Goal: Transaction & Acquisition: Purchase product/service

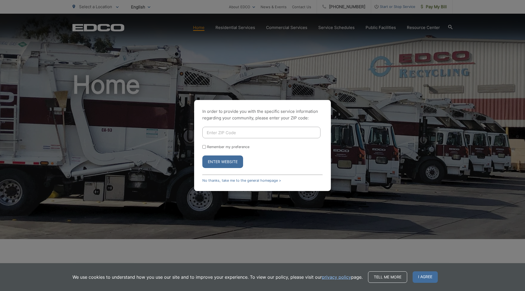
click at [215, 134] on input "Enter ZIP Code" at bounding box center [262, 132] width 118 height 11
click at [203, 156] on button "Enter Website" at bounding box center [223, 162] width 41 height 13
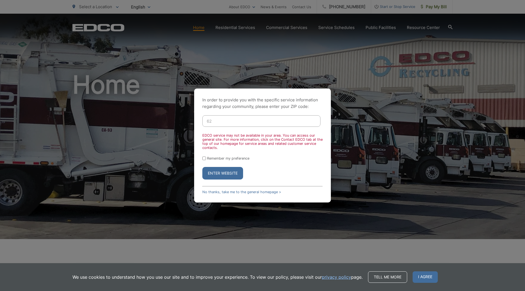
type input "6"
type input "92117"
click at [203, 167] on button "Enter Website" at bounding box center [223, 173] width 41 height 13
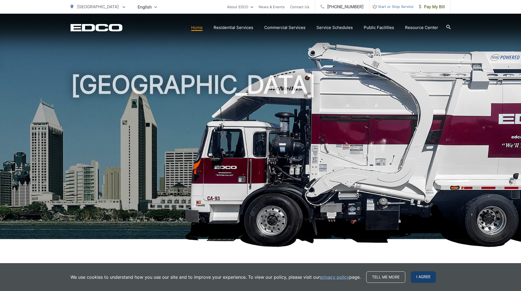
click at [411, 275] on span "I agree" at bounding box center [423, 277] width 25 height 11
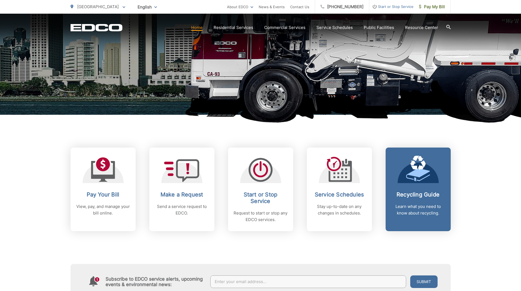
scroll to position [137, 0]
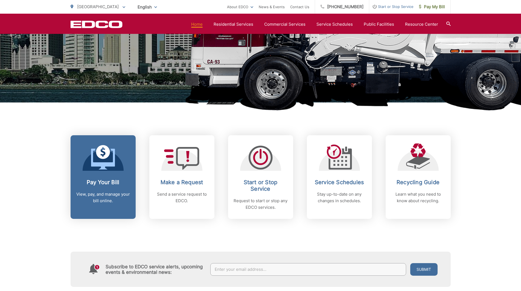
click at [112, 183] on h2 "Pay Your Bill" at bounding box center [103, 182] width 54 height 7
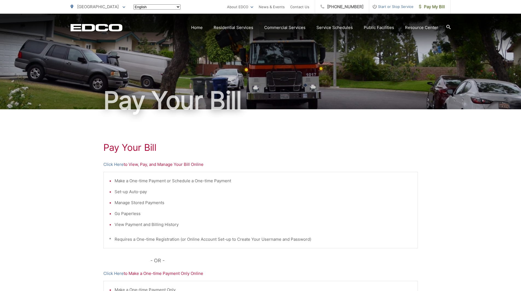
scroll to position [55, 0]
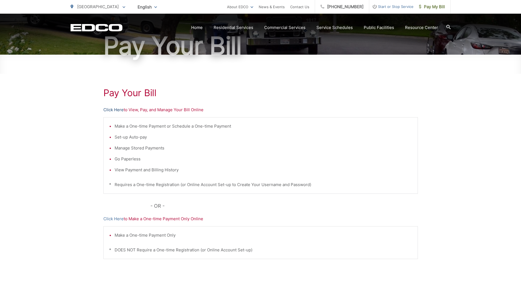
click at [110, 111] on link "Click Here" at bounding box center [113, 110] width 20 height 7
